Goal: Task Accomplishment & Management: Complete application form

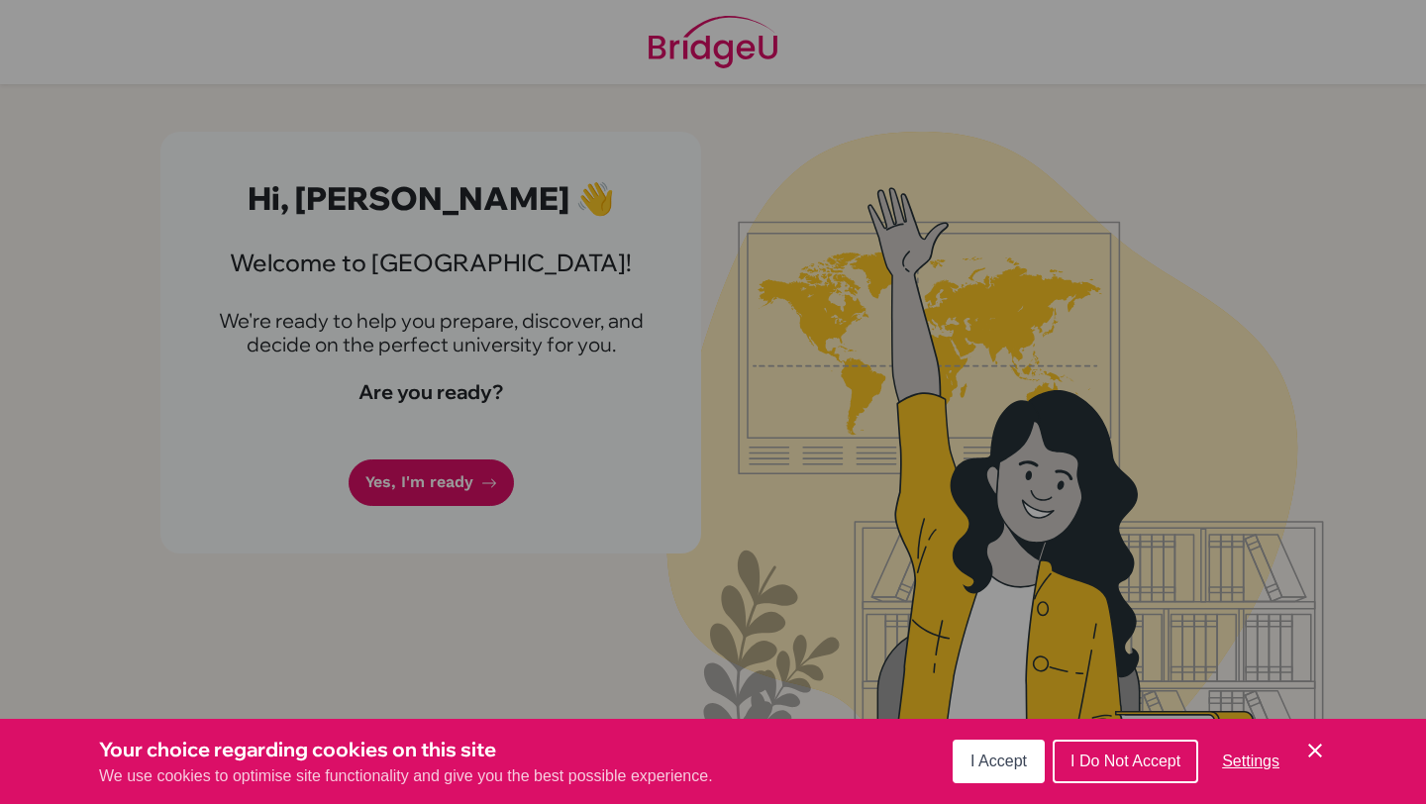
click at [1032, 757] on button "I Accept" at bounding box center [999, 762] width 92 height 44
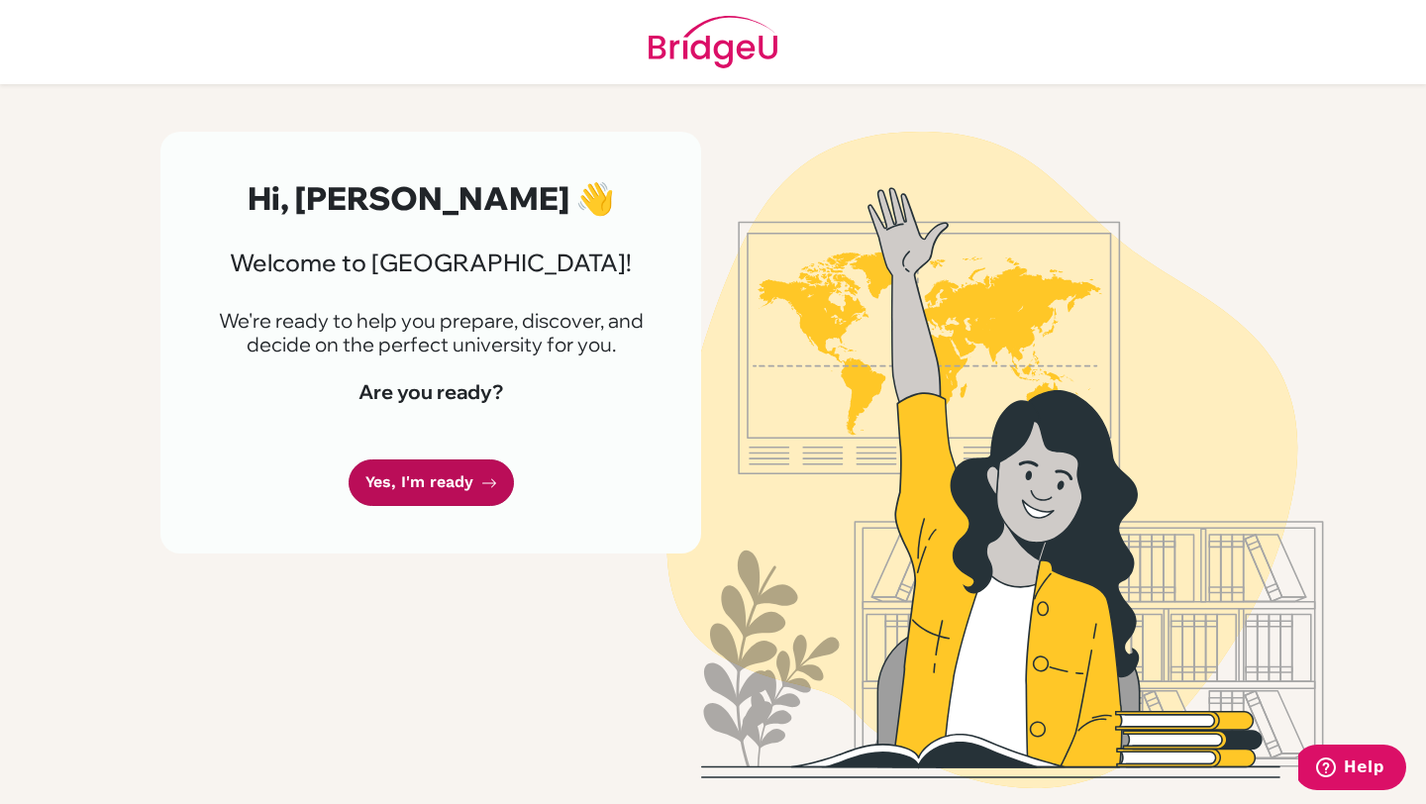
click at [459, 483] on link "Yes, I'm ready" at bounding box center [431, 483] width 165 height 47
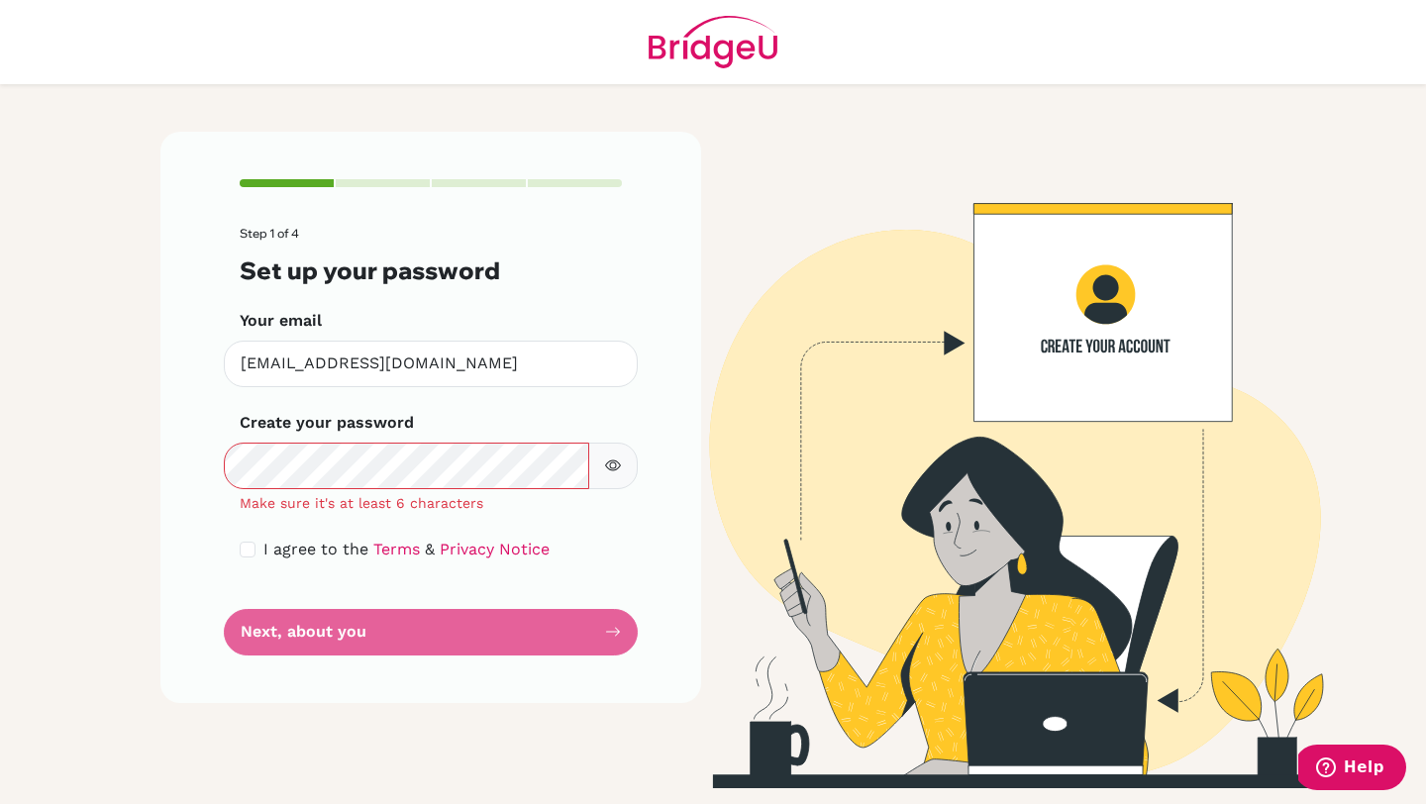
click at [604, 457] on button "button" at bounding box center [613, 466] width 50 height 47
click at [605, 457] on button "button" at bounding box center [613, 466] width 50 height 47
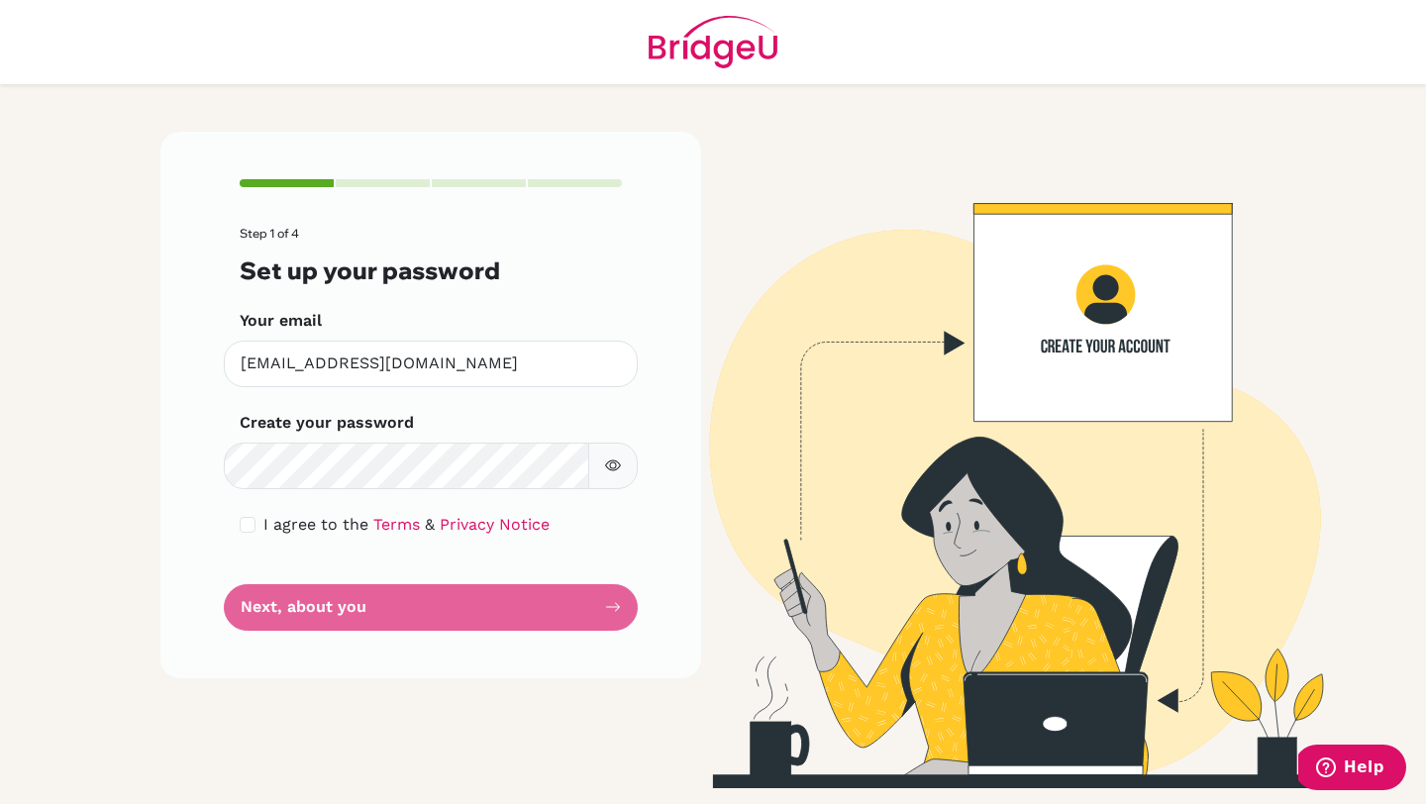
click at [610, 468] on icon "button" at bounding box center [613, 466] width 16 height 16
click at [612, 468] on icon "button" at bounding box center [612, 466] width 7 height 7
click at [243, 519] on input "checkbox" at bounding box center [248, 525] width 16 height 16
checkbox input "true"
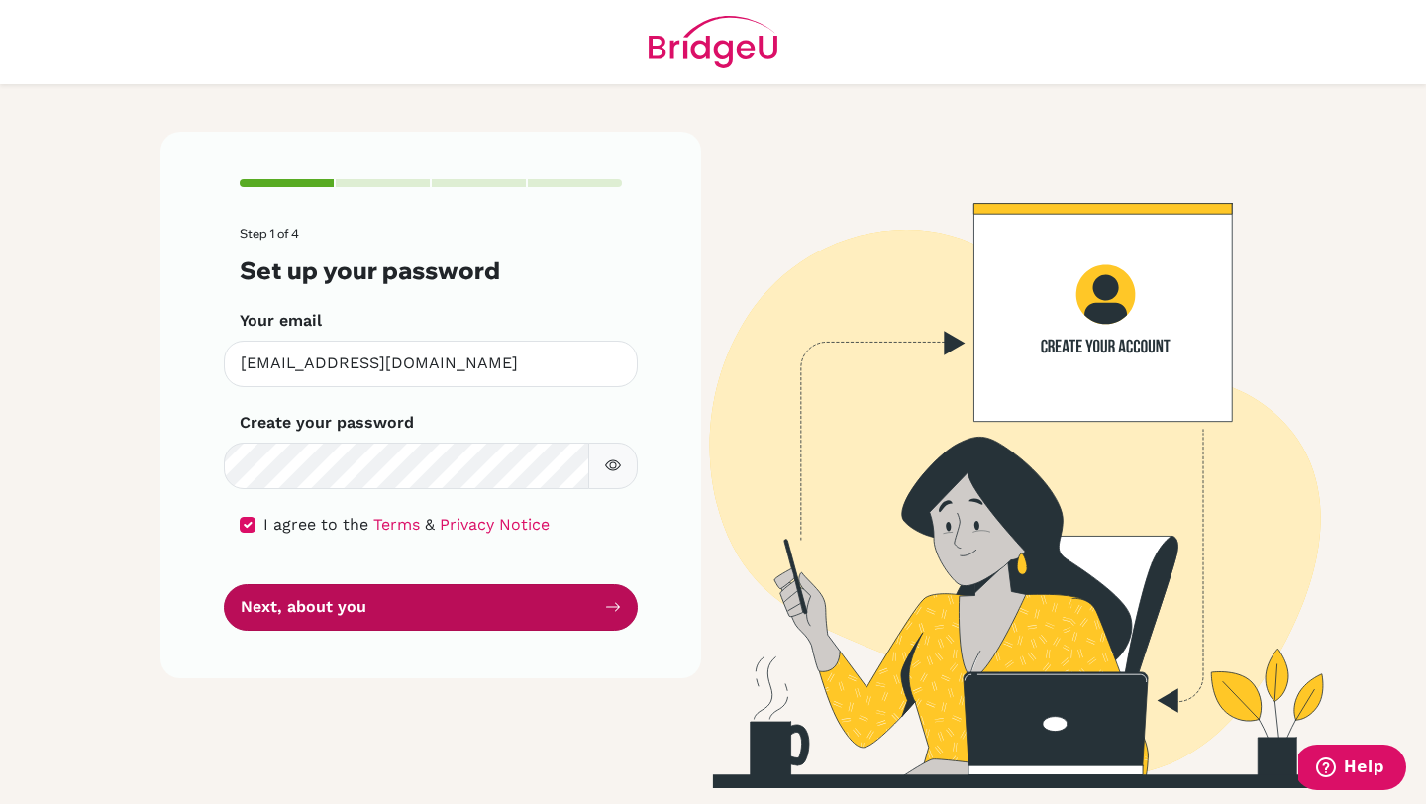
click at [423, 613] on button "Next, about you" at bounding box center [431, 607] width 414 height 47
